Goal: Task Accomplishment & Management: Use online tool/utility

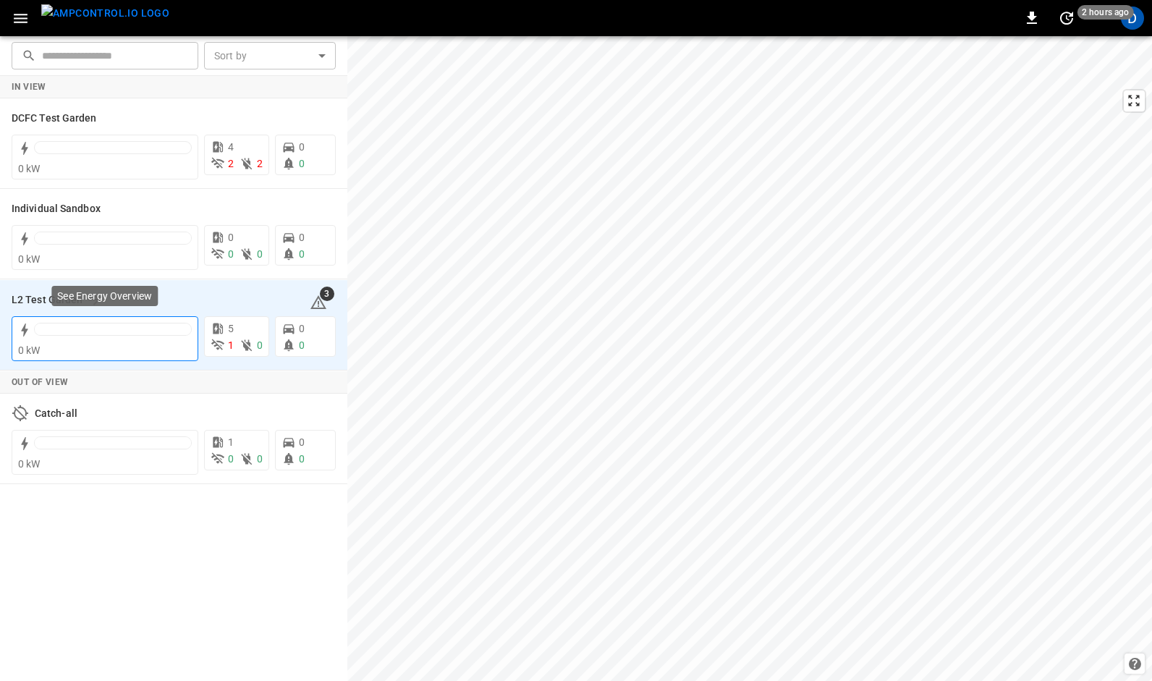
click at [119, 324] on div at bounding box center [113, 329] width 156 height 12
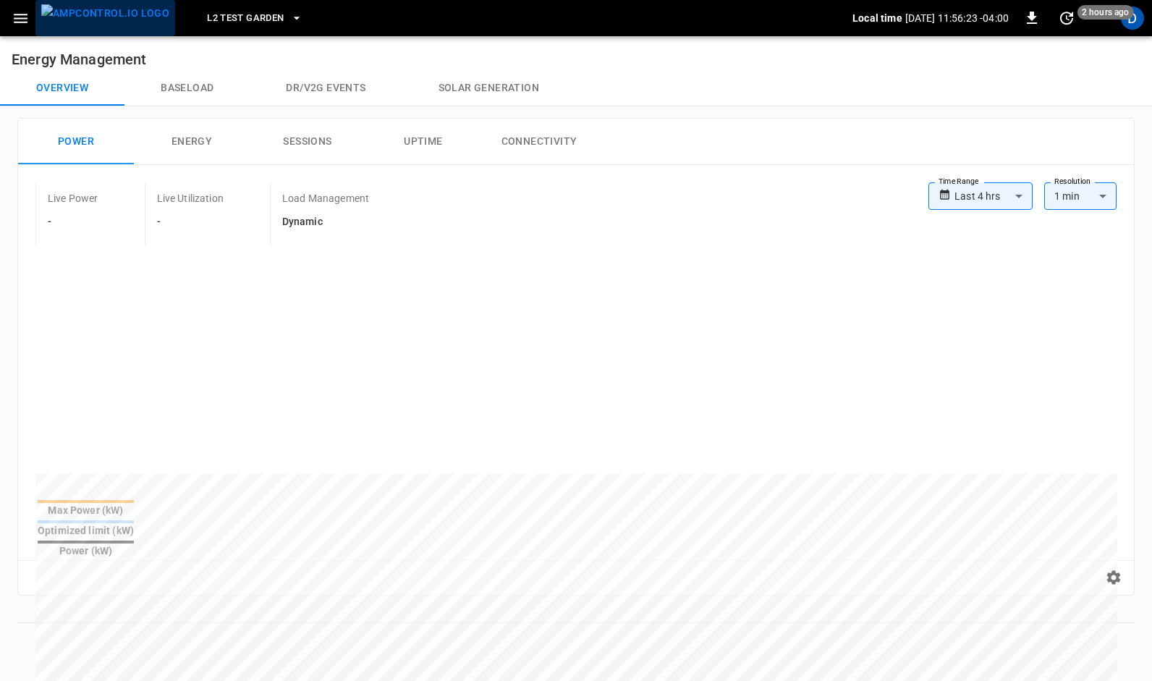
click at [109, 22] on img "menu" at bounding box center [105, 13] width 128 height 18
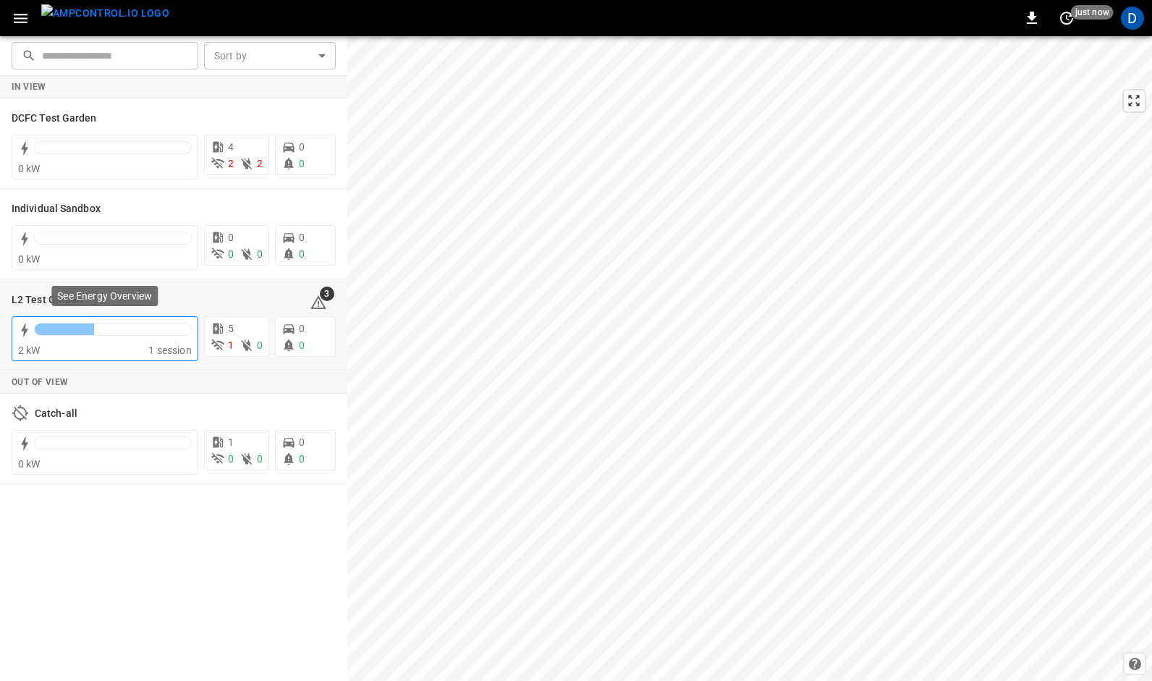
click at [95, 334] on div at bounding box center [113, 329] width 156 height 12
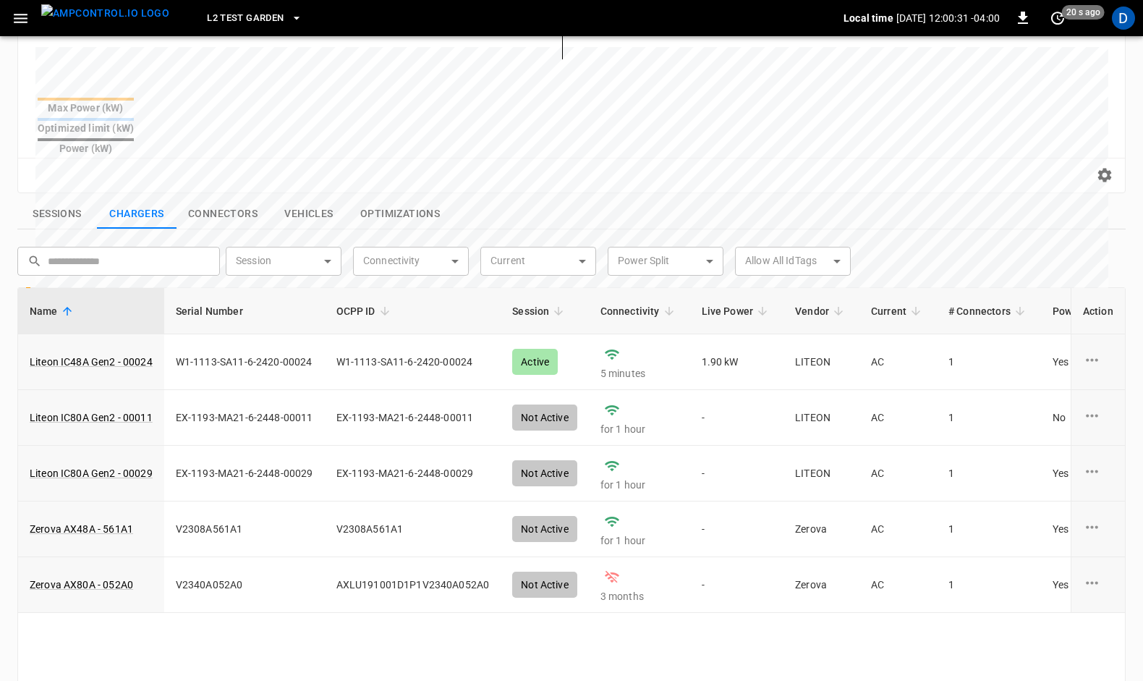
scroll to position [419, 0]
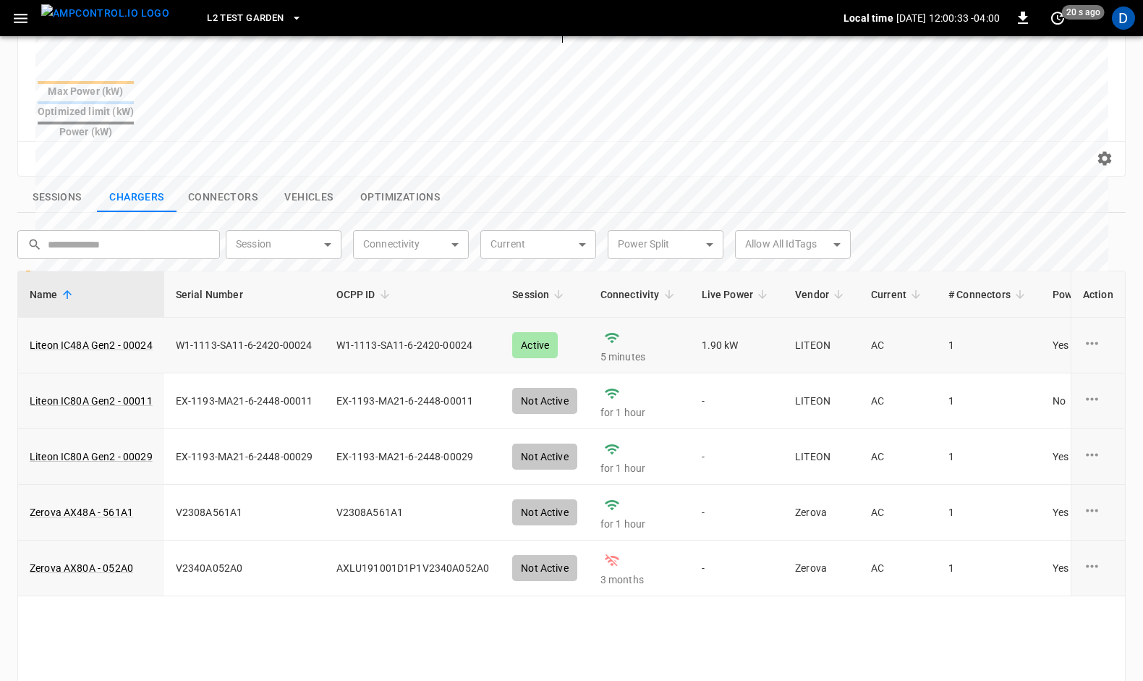
click at [1085, 318] on td at bounding box center [1098, 346] width 54 height 56
click at [1098, 334] on icon "charge point options" at bounding box center [1092, 343] width 18 height 18
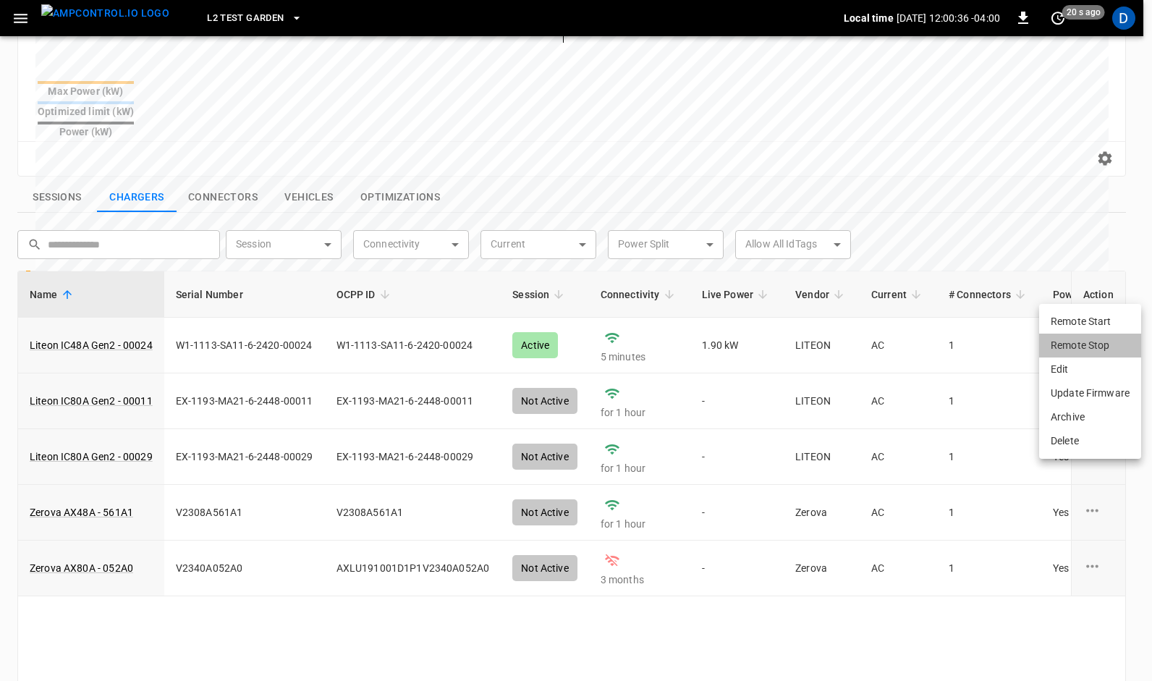
click at [1080, 345] on li "Remote Stop" at bounding box center [1090, 346] width 102 height 24
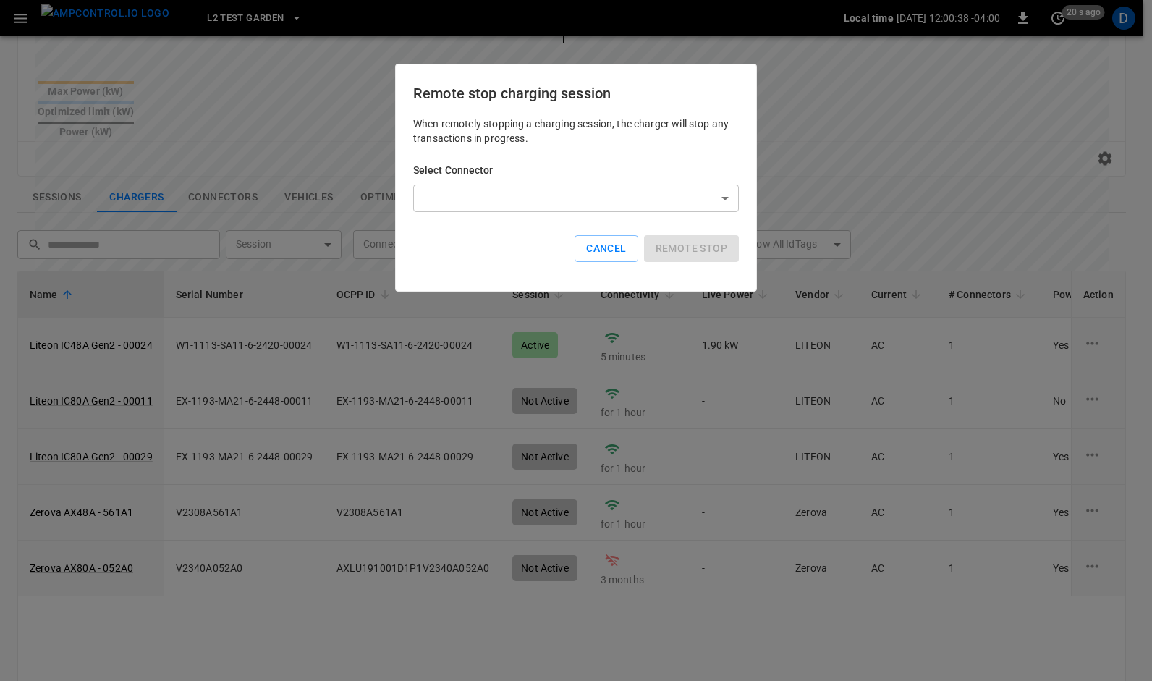
click at [725, 198] on body "**********" at bounding box center [576, 189] width 1152 height 1217
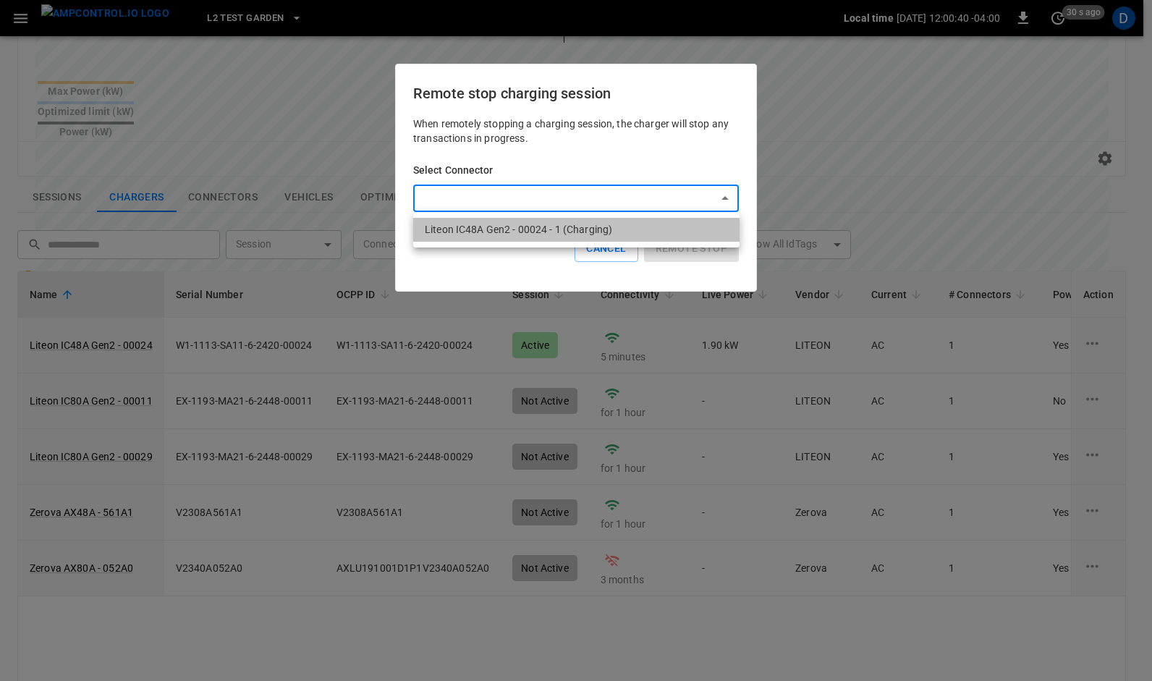
click at [516, 229] on li "Liteon IC48A Gen2 - 00024 - 1 (Charging)" at bounding box center [576, 230] width 326 height 24
type input "**********"
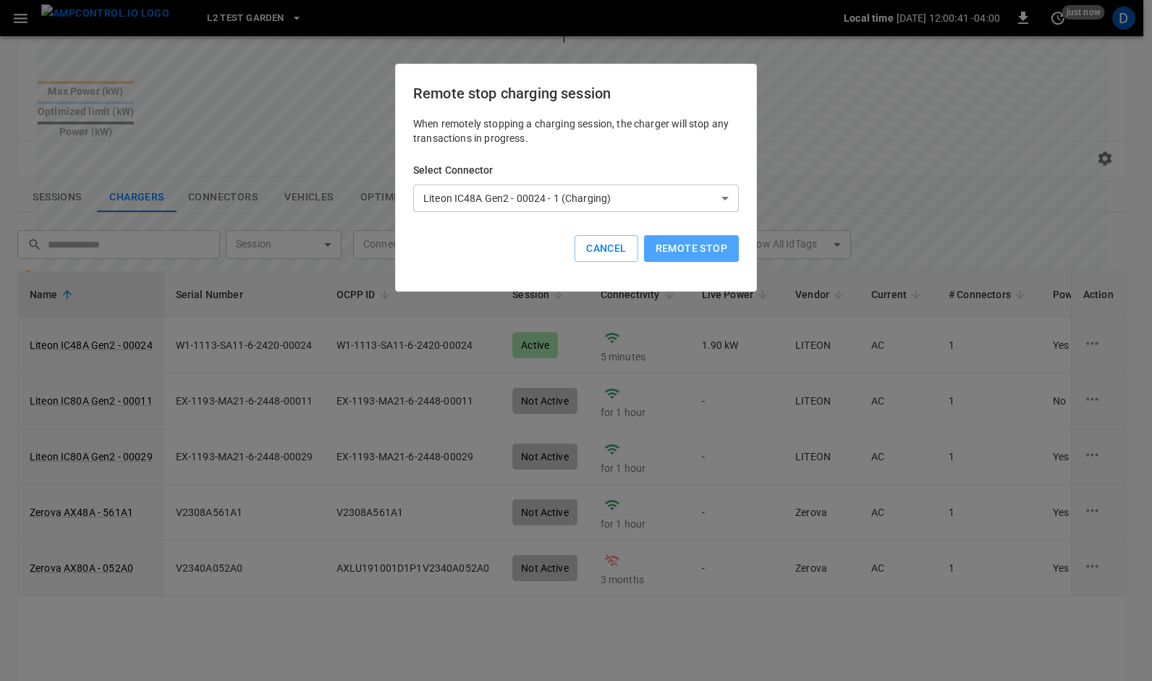
click at [709, 252] on button "Remote stop" at bounding box center [691, 248] width 95 height 27
